Goal: Book appointment/travel/reservation

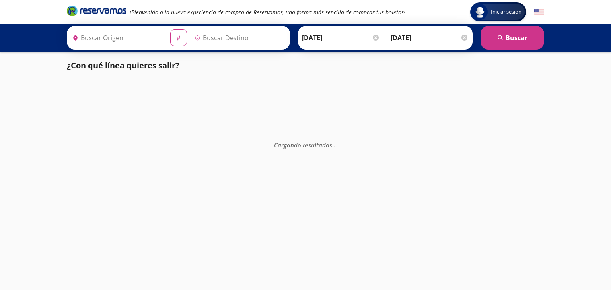
type input "Central Uruapan, [GEOGRAPHIC_DATA]"
type input "Apatzingán, [GEOGRAPHIC_DATA]"
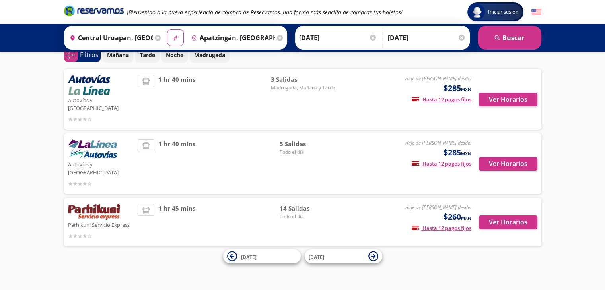
scroll to position [24, 0]
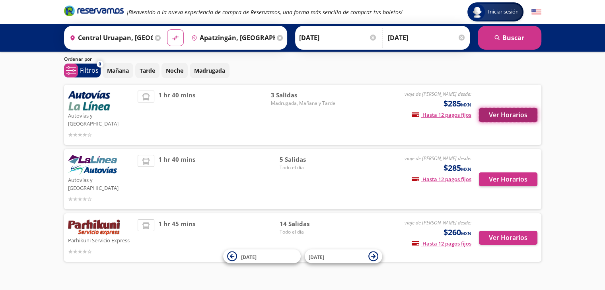
click at [499, 110] on button "Ver Horarios" at bounding box center [508, 115] width 58 height 14
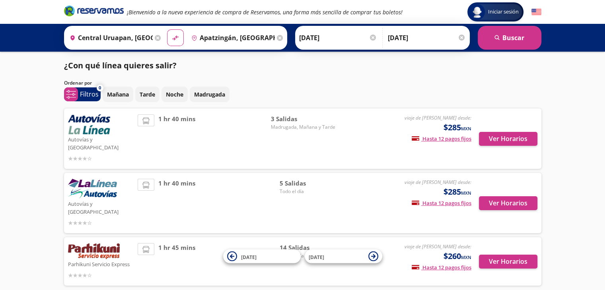
scroll to position [24, 0]
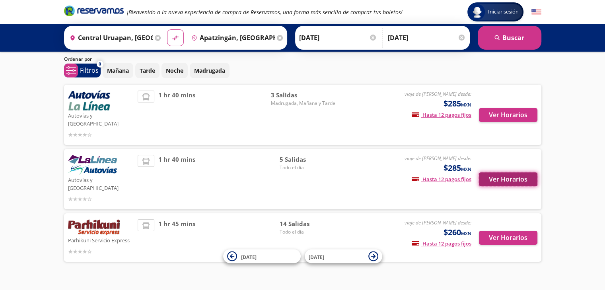
click at [504, 173] on button "Ver Horarios" at bounding box center [508, 180] width 58 height 14
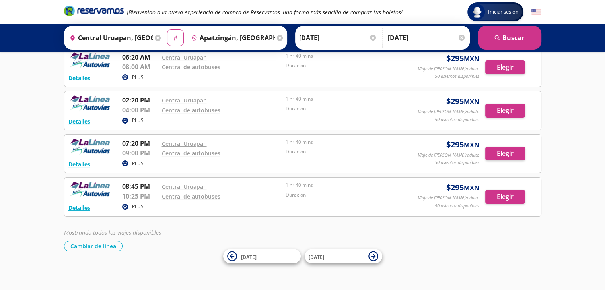
scroll to position [51, 0]
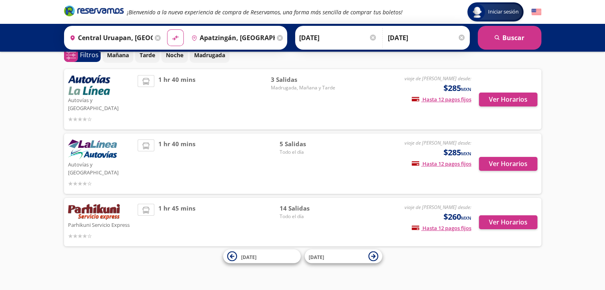
scroll to position [24, 0]
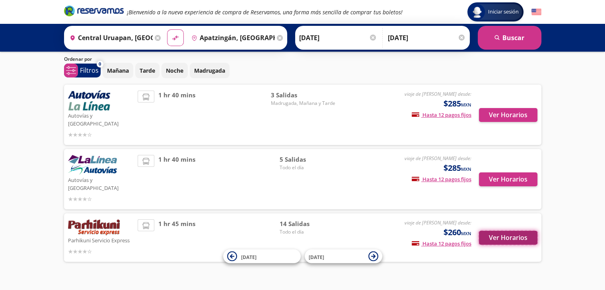
click at [502, 231] on button "Ver Horarios" at bounding box center [508, 238] width 58 height 14
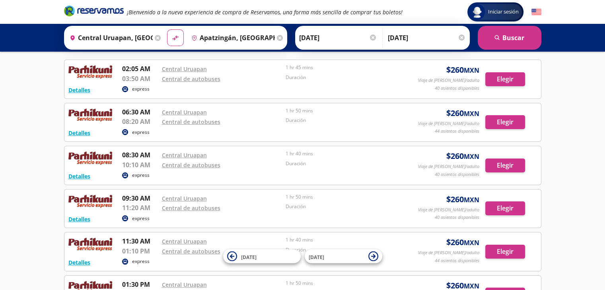
scroll to position [27, 0]
